Goal: Complete application form

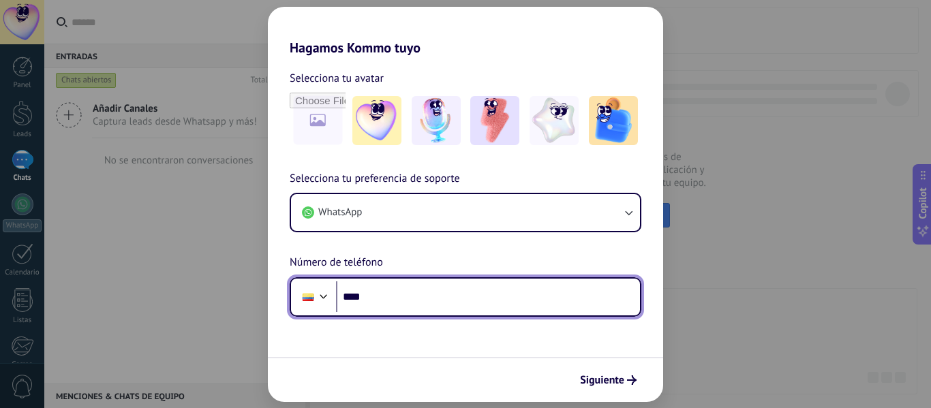
click at [442, 303] on input "****" at bounding box center [488, 297] width 304 height 31
type input "**********"
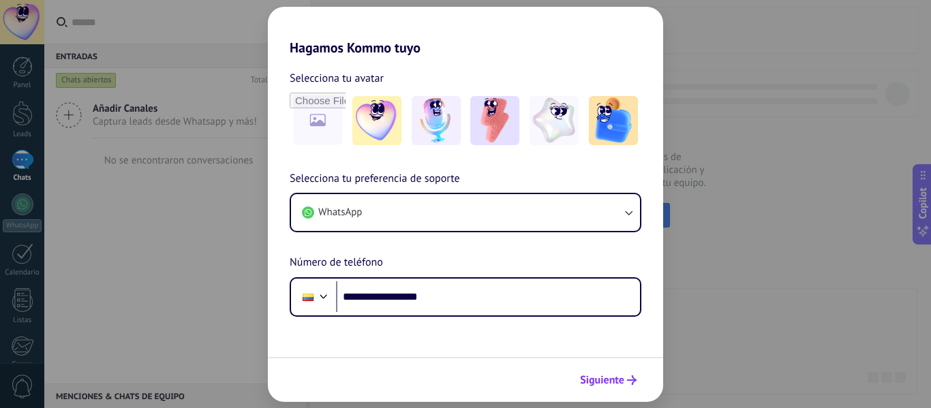
click at [608, 385] on span "Siguiente" at bounding box center [602, 381] width 44 height 10
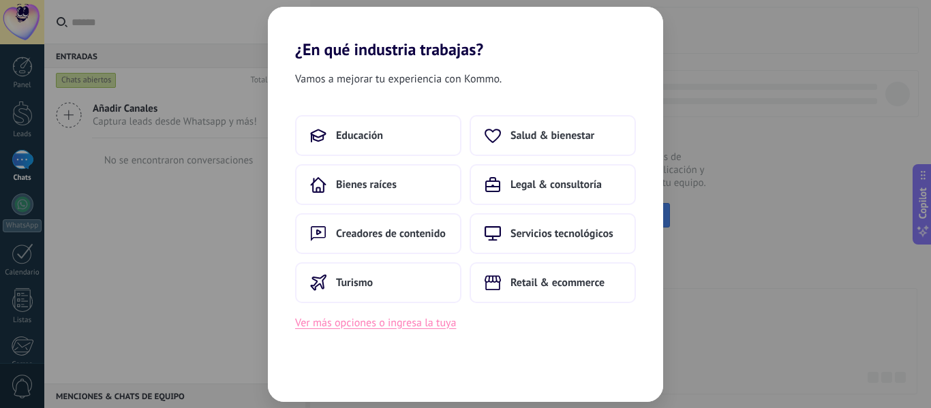
click at [431, 328] on button "Ver más opciones o ingresa la tuya" at bounding box center [375, 323] width 161 height 18
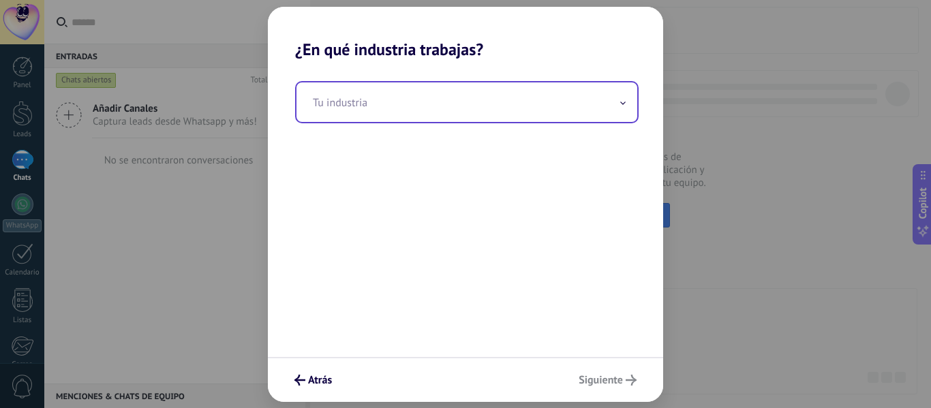
click at [614, 104] on input "text" at bounding box center [467, 103] width 341 height 40
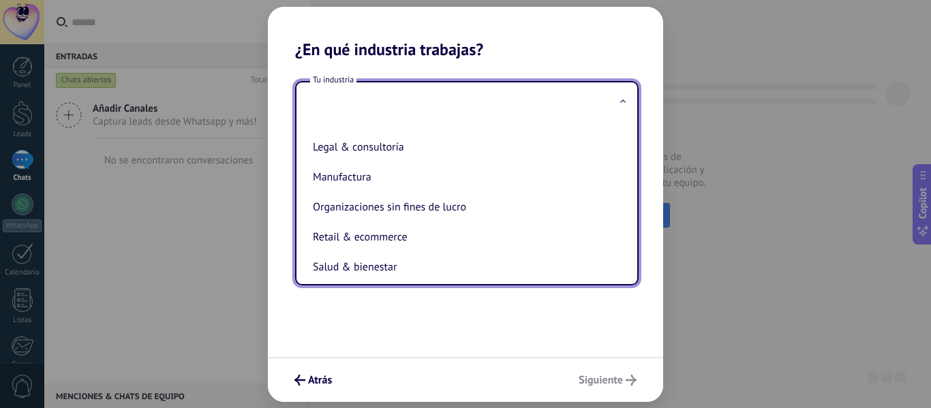
scroll to position [179, 0]
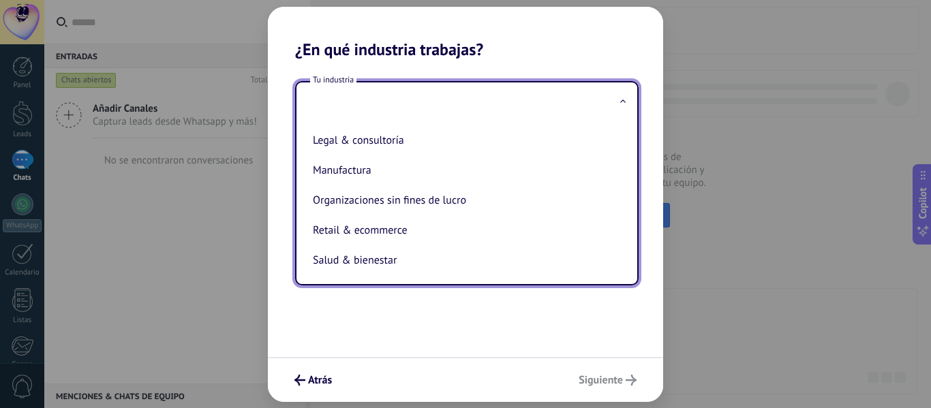
click at [308, 399] on div "Atrás Siguiente" at bounding box center [465, 379] width 395 height 45
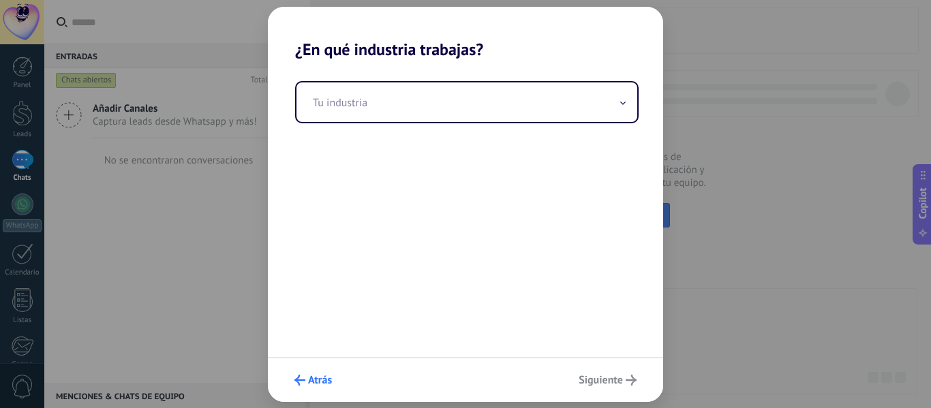
click at [310, 389] on button "Atrás" at bounding box center [313, 380] width 50 height 23
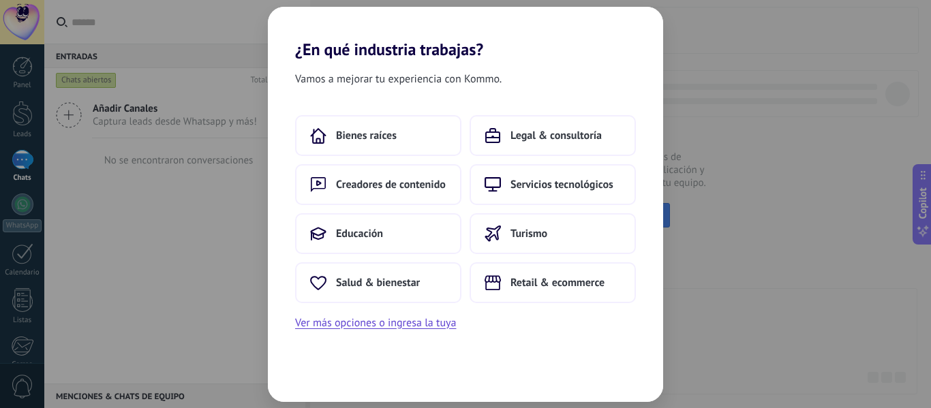
click at [739, 132] on div "¿En qué industria trabajas? Vamos a mejorar tu experiencia con Kommo. Bienes ra…" at bounding box center [465, 204] width 931 height 408
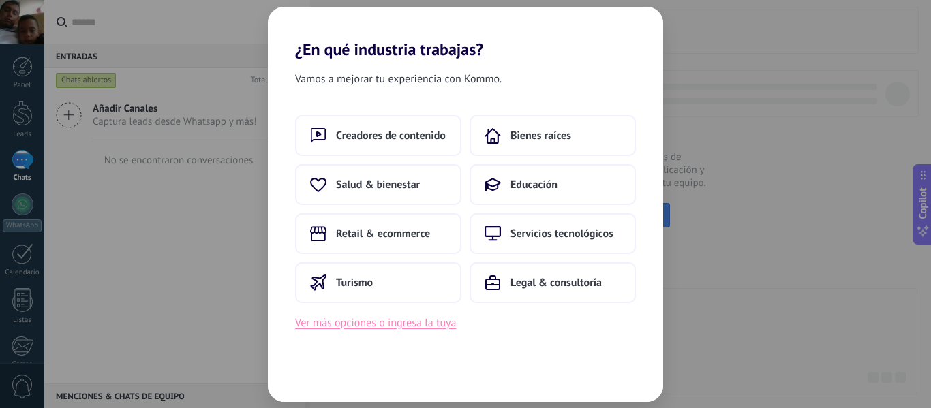
click at [384, 322] on button "Ver más opciones o ingresa la tuya" at bounding box center [375, 323] width 161 height 18
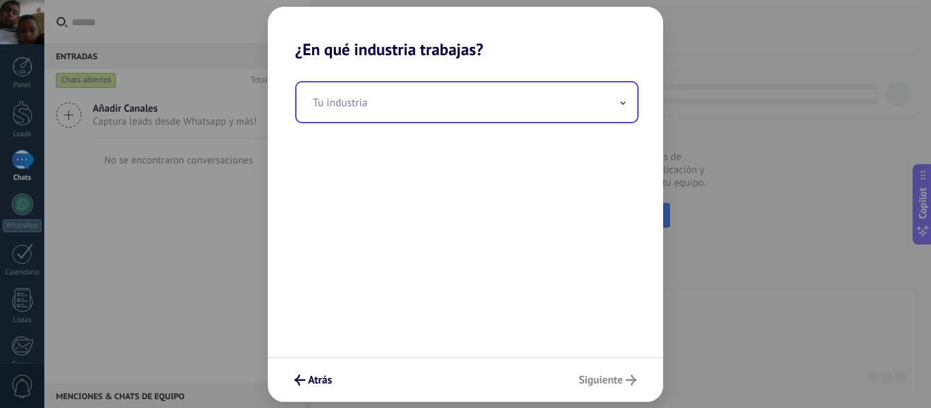
click at [428, 98] on input "text" at bounding box center [467, 103] width 341 height 40
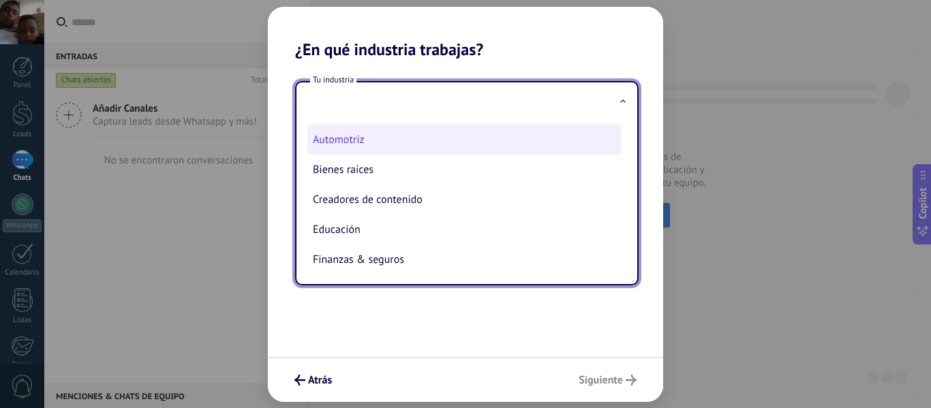
click at [361, 143] on li "Automotriz" at bounding box center [465, 140] width 314 height 30
type input "**********"
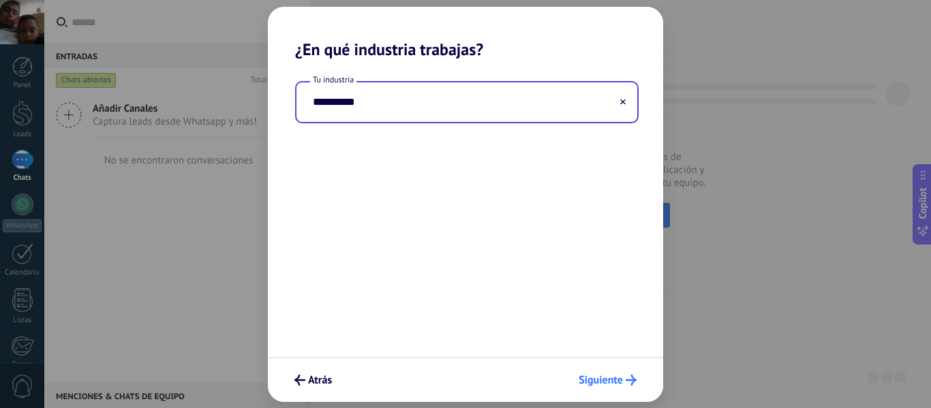
click at [616, 381] on span "Siguiente" at bounding box center [601, 381] width 44 height 10
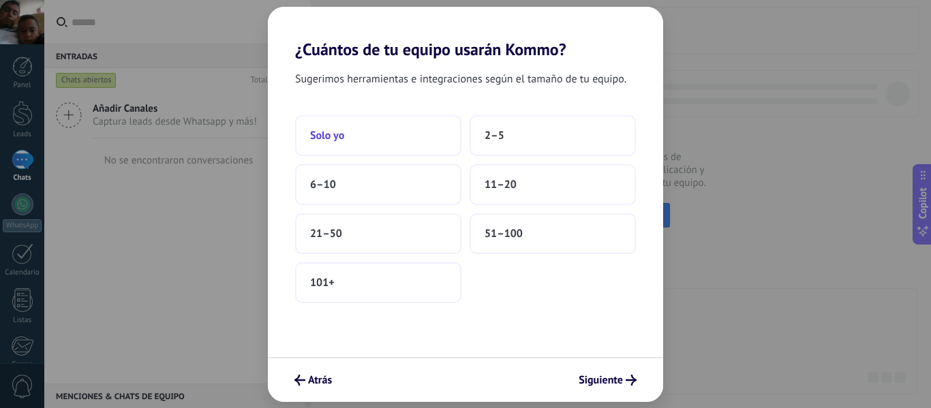
click at [408, 128] on button "Solo yo" at bounding box center [378, 135] width 166 height 41
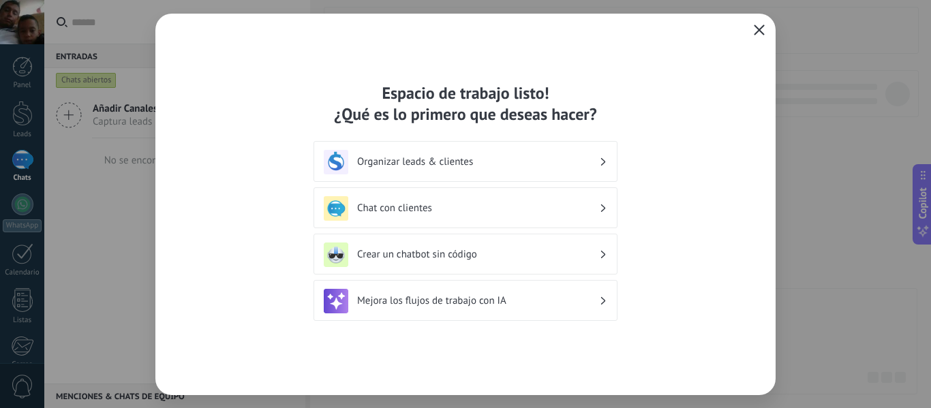
click at [763, 27] on use "button" at bounding box center [760, 30] width 10 height 10
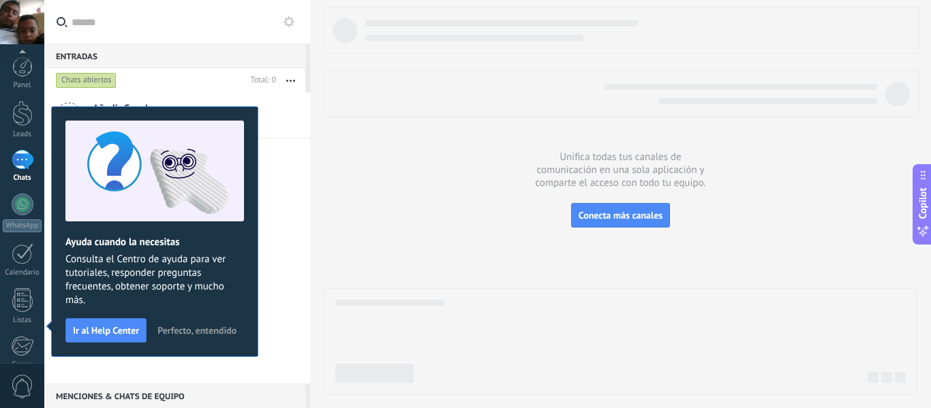
scroll to position [159, 0]
